Goal: Find contact information: Find contact information

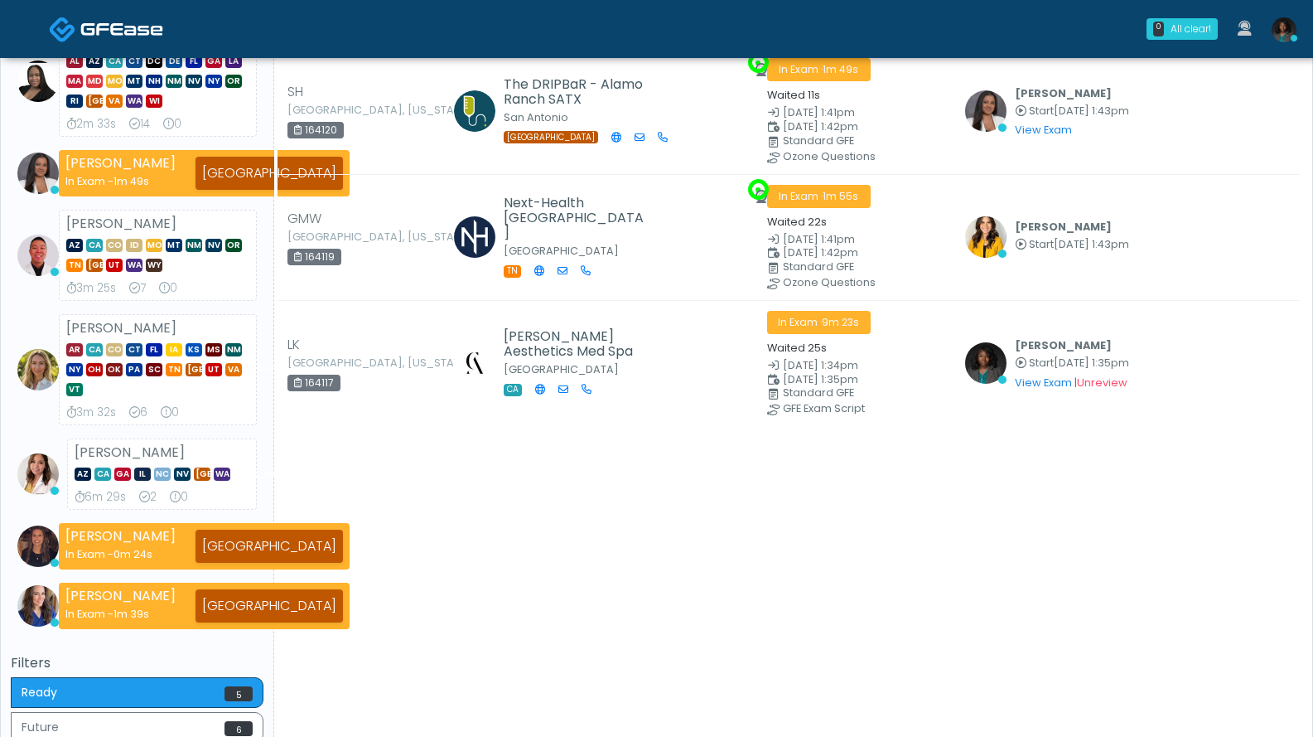
scroll to position [370, 0]
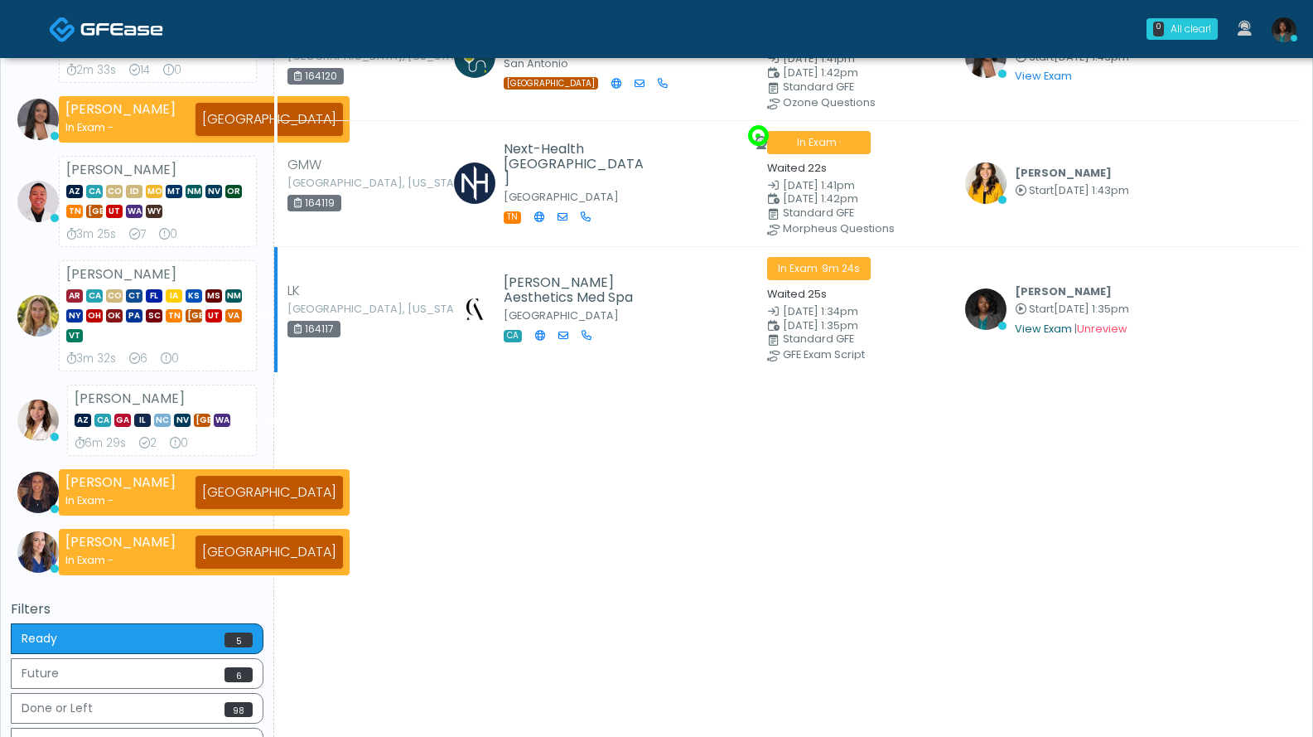
click at [999, 325] on link "View Exam" at bounding box center [1043, 329] width 57 height 14
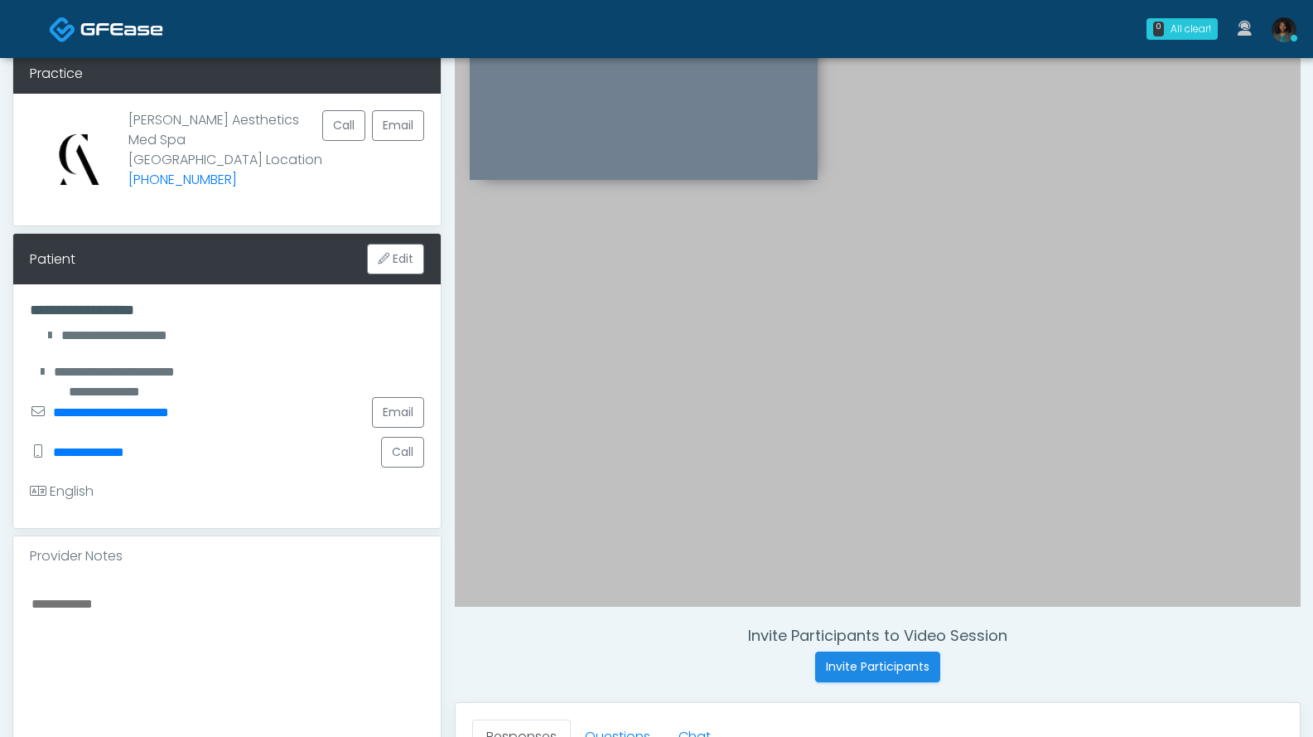
scroll to position [77, 0]
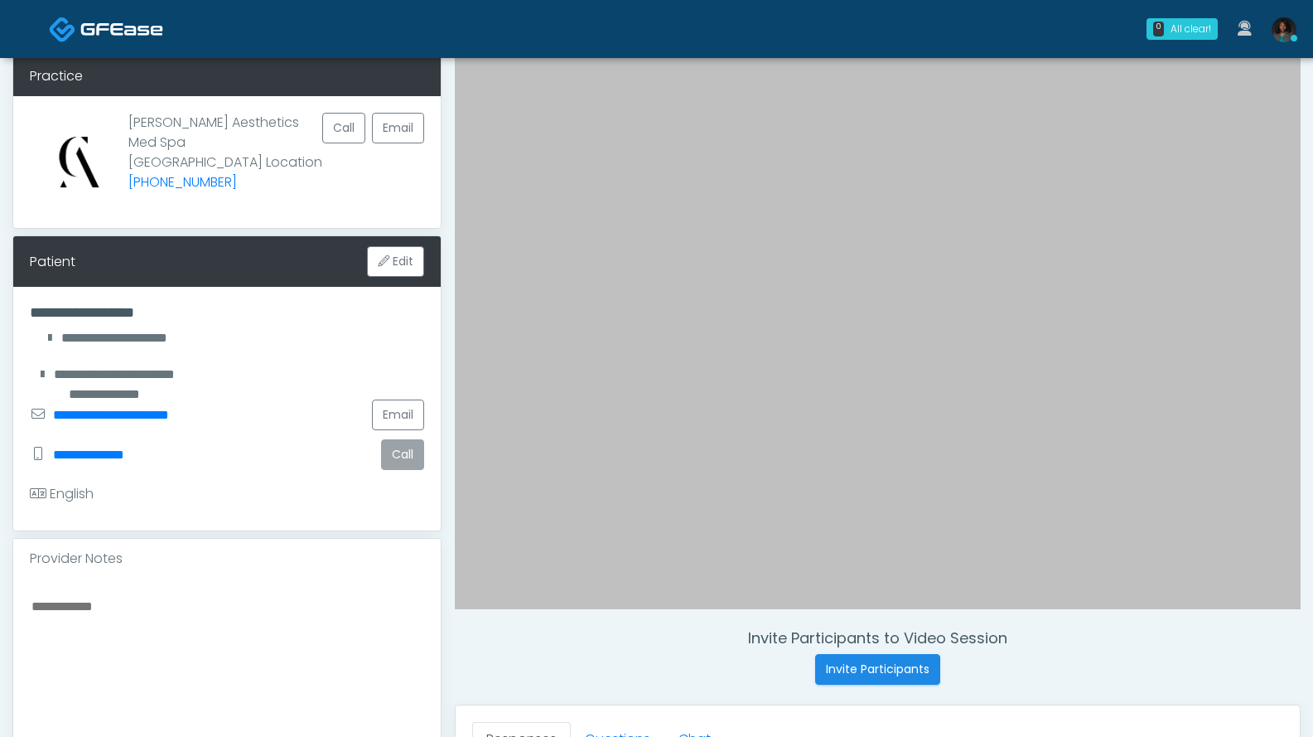
click at [405, 456] on button "Call" at bounding box center [402, 454] width 43 height 31
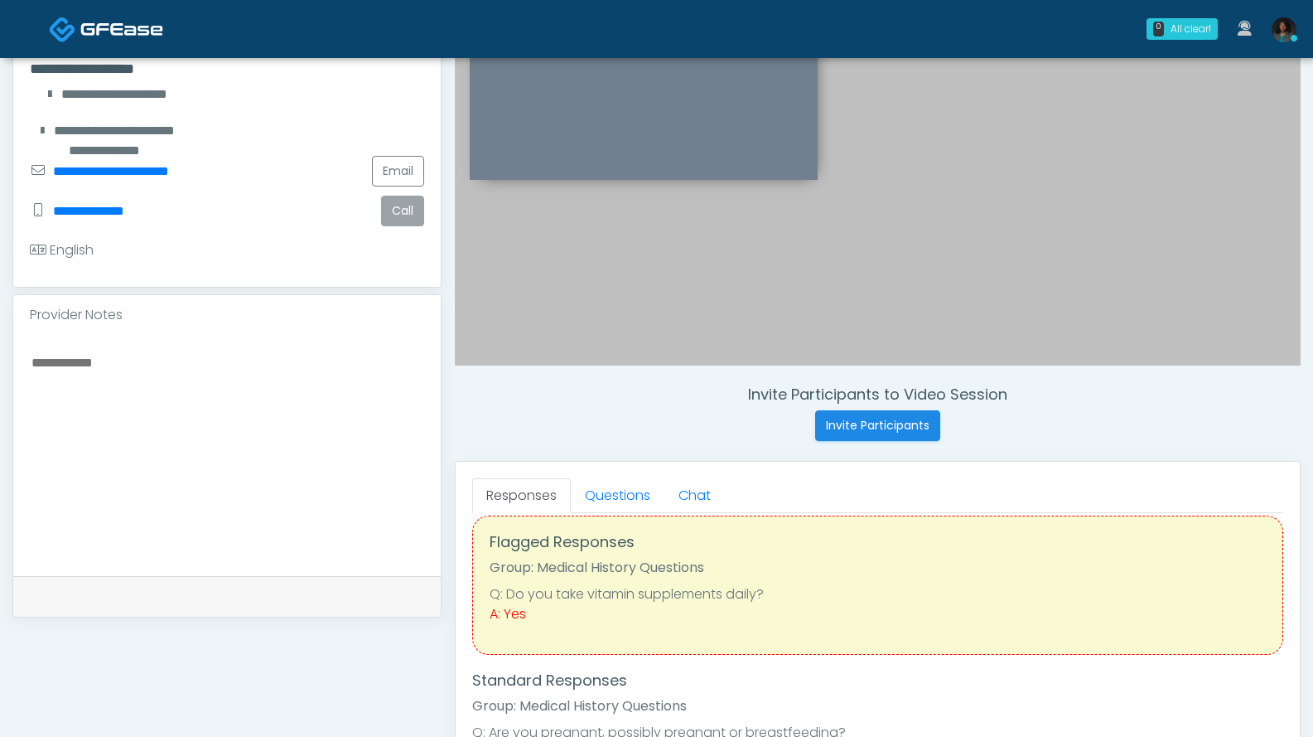
scroll to position [0, 0]
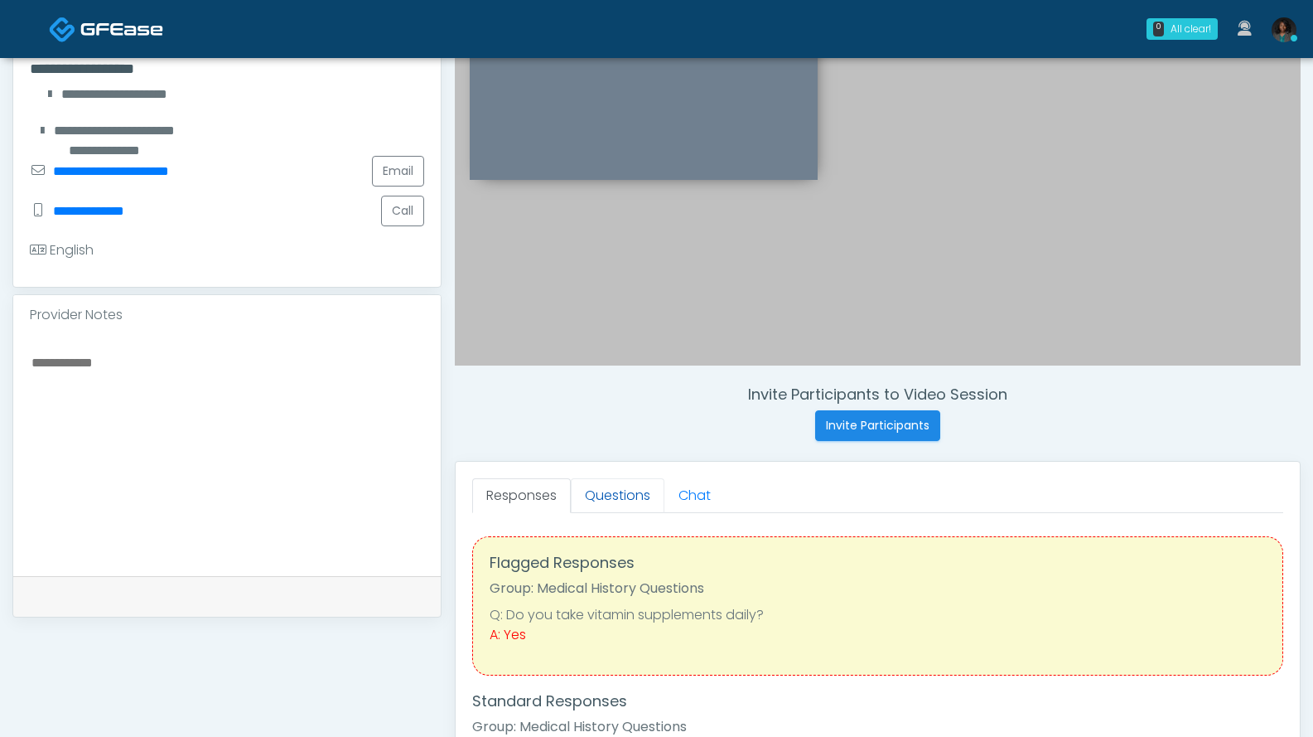
click at [624, 497] on link "Questions" at bounding box center [618, 495] width 94 height 35
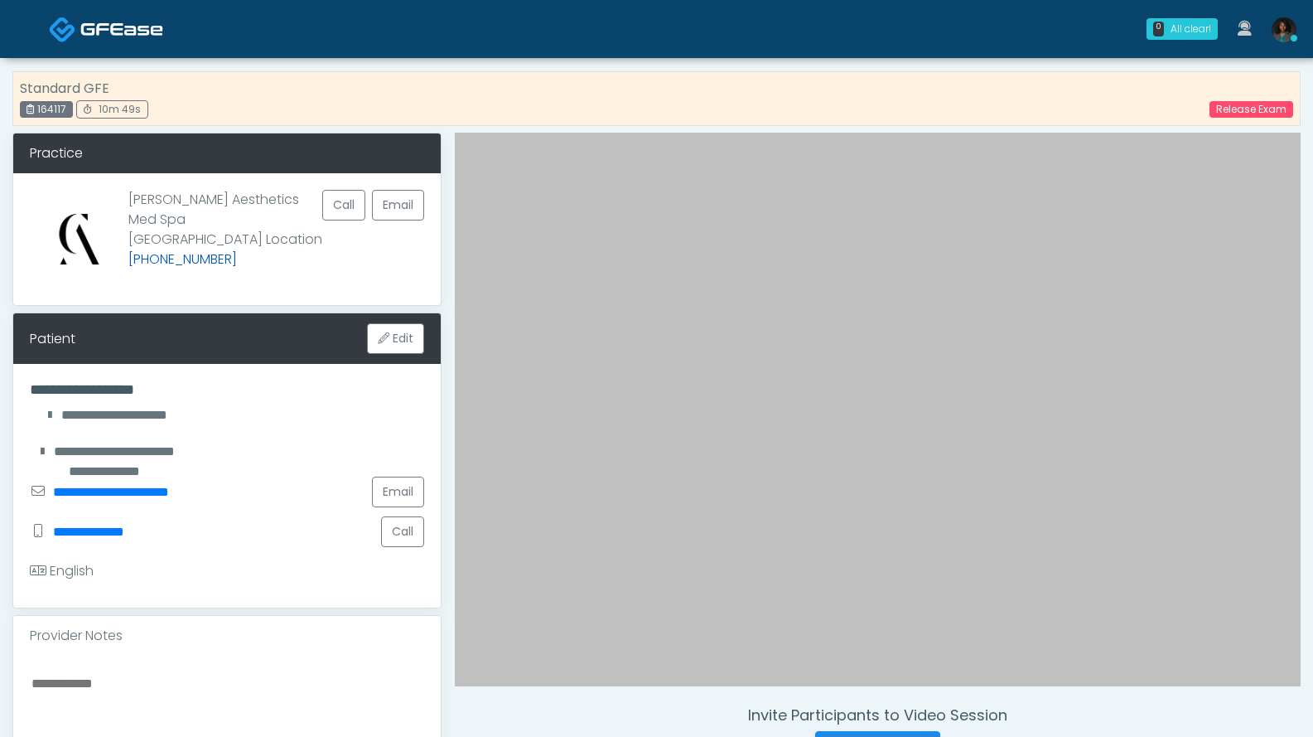
click at [226, 249] on link "(805) 765-3539" at bounding box center [182, 258] width 109 height 19
click at [278, 477] on div "**********" at bounding box center [227, 492] width 394 height 40
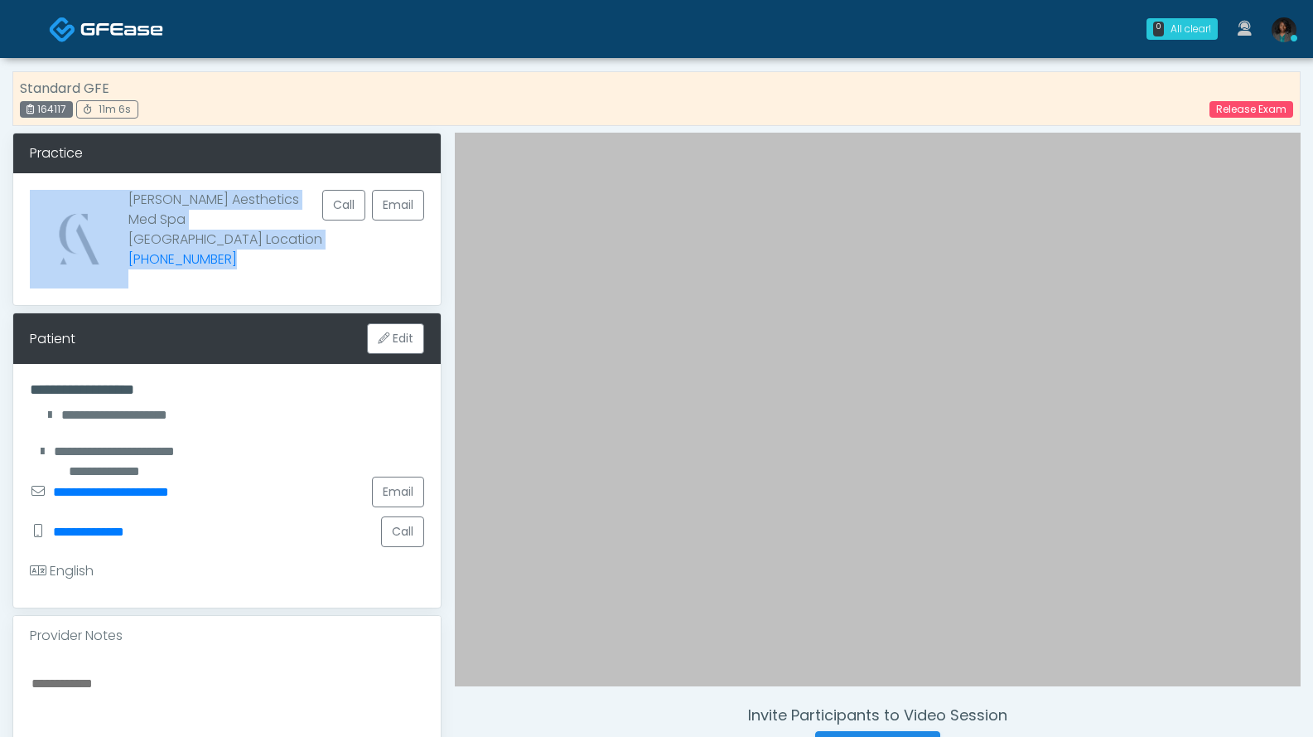
drag, startPoint x: 249, startPoint y: 241, endPoint x: 125, endPoint y: 253, distance: 124.0
click at [125, 253] on div "Corinne Aesthetics Med Spa Thousand Oaks Location (805) 765-3539 Call Email" at bounding box center [227, 239] width 428 height 132
click at [302, 273] on p "Corinne Aesthetics Med Spa Thousand Oaks Location (805) 765-3539" at bounding box center [225, 232] width 194 height 85
drag, startPoint x: 245, startPoint y: 242, endPoint x: 128, endPoint y: 243, distance: 117.7
click at [128, 243] on div "Corinne Aesthetics Med Spa Thousand Oaks Location (805) 765-3539 Call Email" at bounding box center [227, 239] width 428 height 132
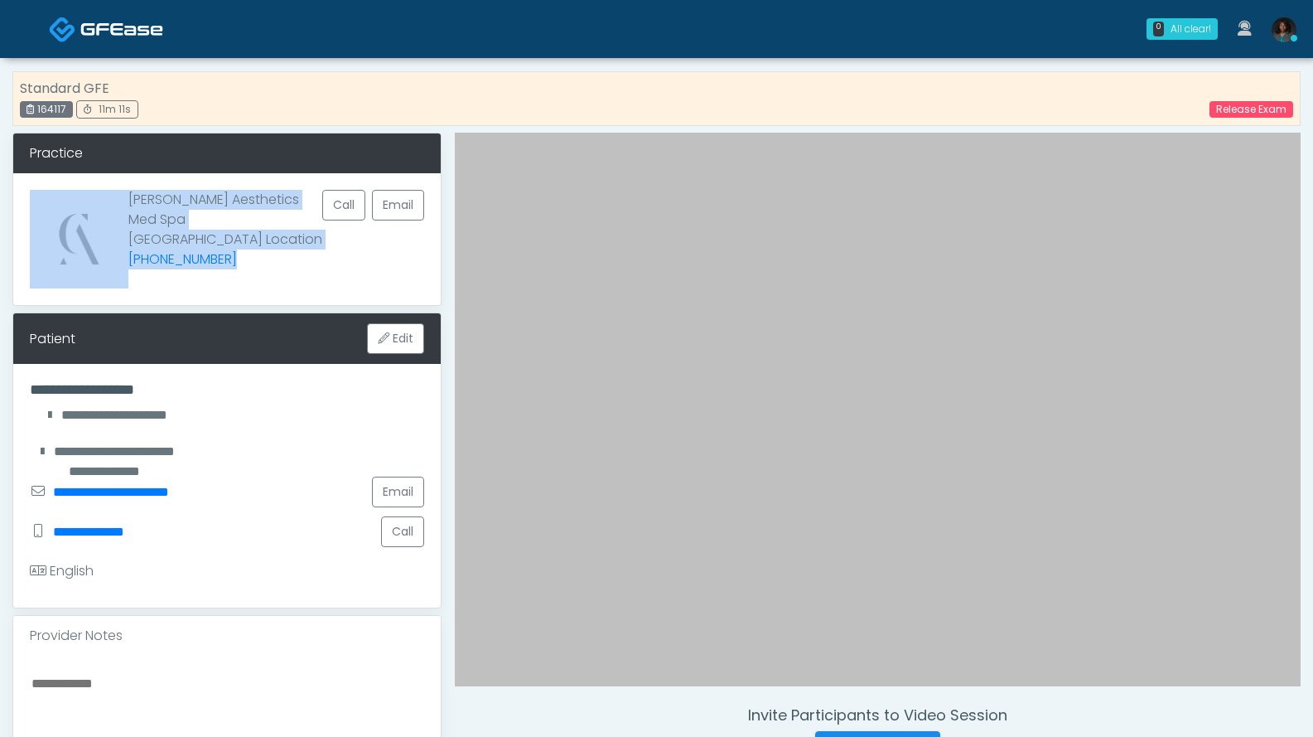
click at [263, 262] on p "Corinne Aesthetics Med Spa Thousand Oaks Location (805) 765-3539" at bounding box center [225, 232] width 194 height 85
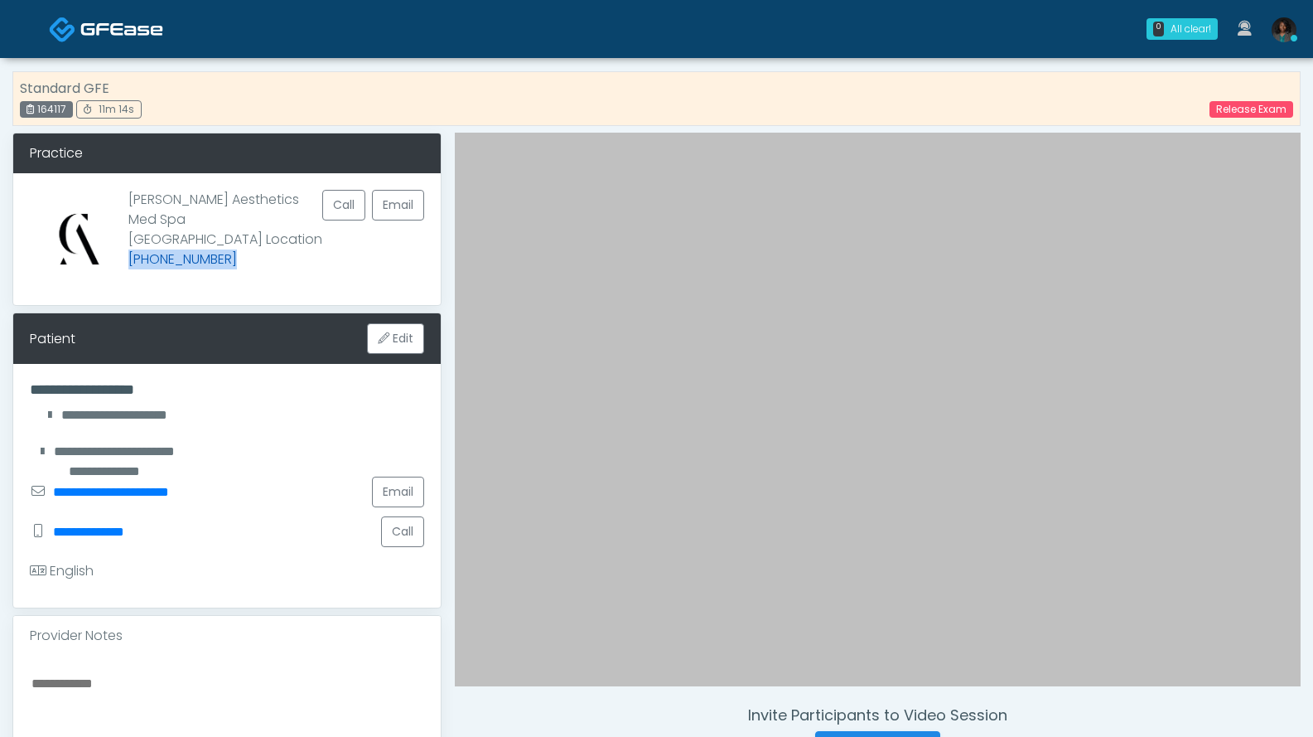
drag, startPoint x: 241, startPoint y: 240, endPoint x: 133, endPoint y: 241, distance: 107.7
click at [133, 241] on p "Corinne Aesthetics Med Spa Thousand Oaks Location (805) 765-3539" at bounding box center [225, 232] width 194 height 85
copy link "(805) 765-3539"
click at [1225, 116] on link "Release Exam" at bounding box center [1252, 109] width 84 height 17
